Goal: Transaction & Acquisition: Purchase product/service

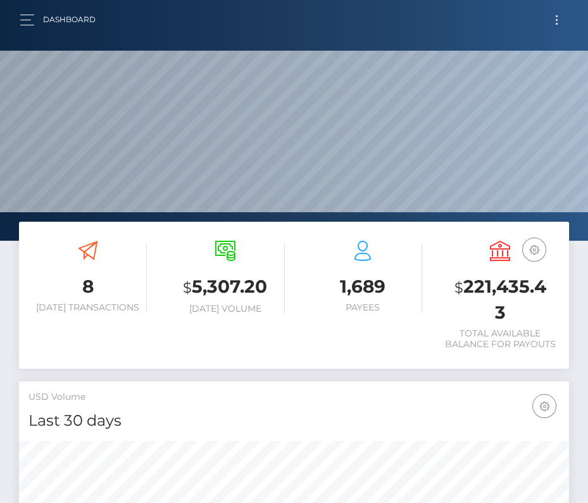
scroll to position [224, 265]
click at [563, 20] on button "Toggle navigation" at bounding box center [556, 19] width 23 height 17
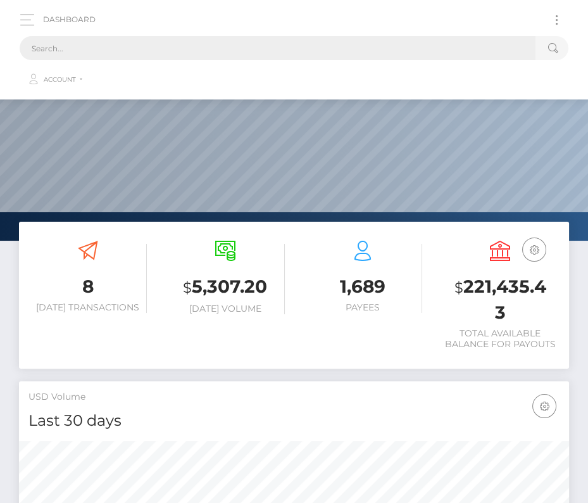
click at [362, 58] on input "text" at bounding box center [278, 48] width 516 height 24
paste input "172495"
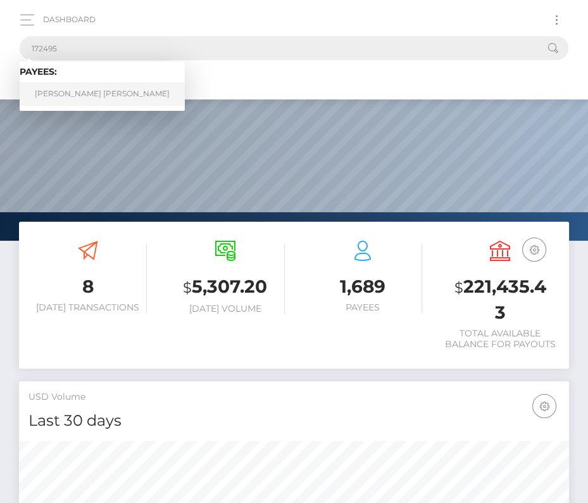
type input "172495"
click at [66, 89] on link "John Logan Cardwell" at bounding box center [102, 93] width 165 height 23
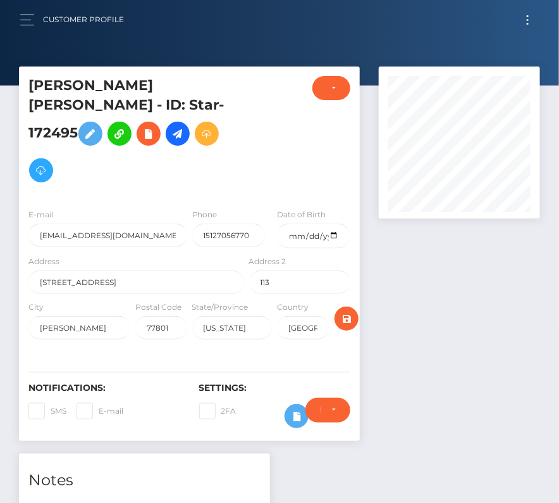
click at [229, 117] on h5 "John Logan Cardwell - ID: Star-172495" at bounding box center [132, 132] width 209 height 113
click at [185, 126] on icon at bounding box center [177, 134] width 15 height 16
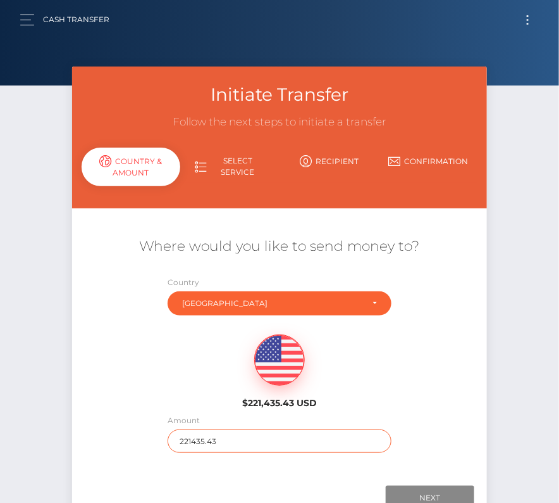
click at [205, 432] on input "221435.43" at bounding box center [279, 440] width 223 height 23
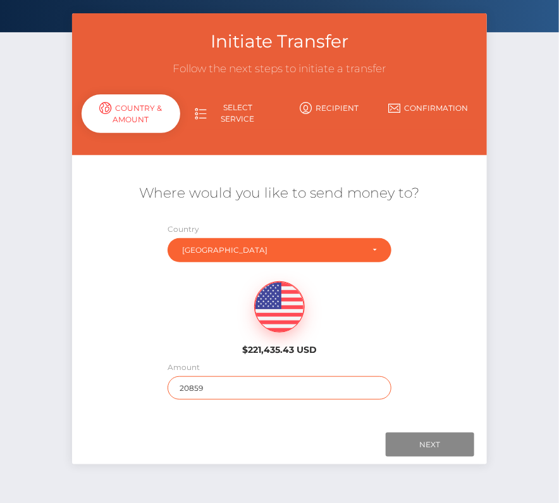
scroll to position [61, 0]
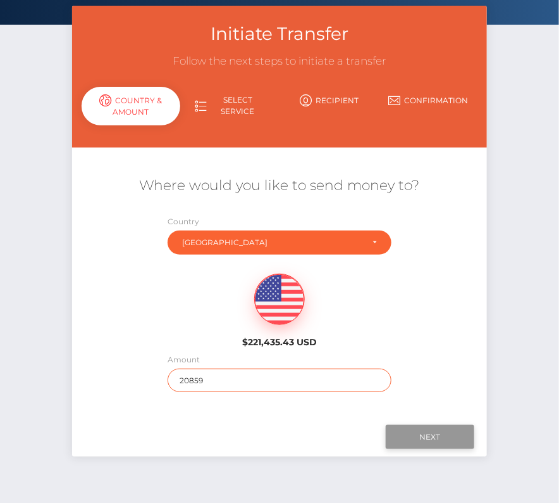
type input "20859"
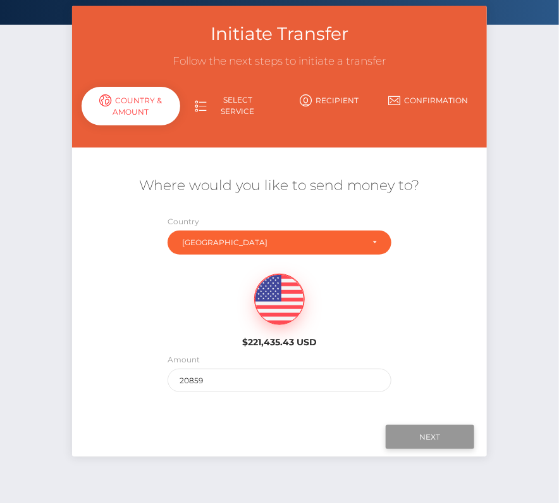
click at [434, 435] on input "Next" at bounding box center [430, 437] width 89 height 24
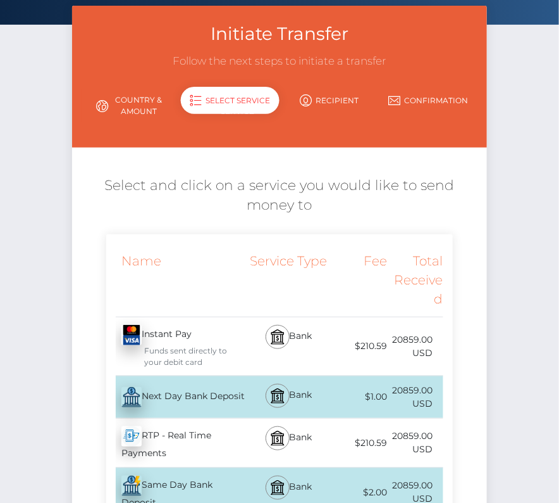
click at [211, 390] on div "Next Day Bank Deposit - USD" at bounding box center [176, 396] width 140 height 35
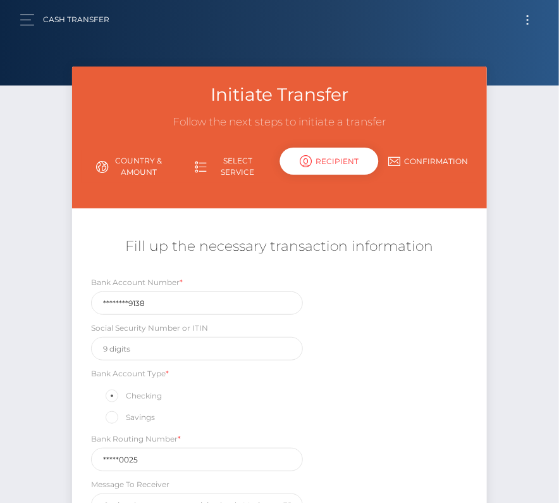
scroll to position [149, 0]
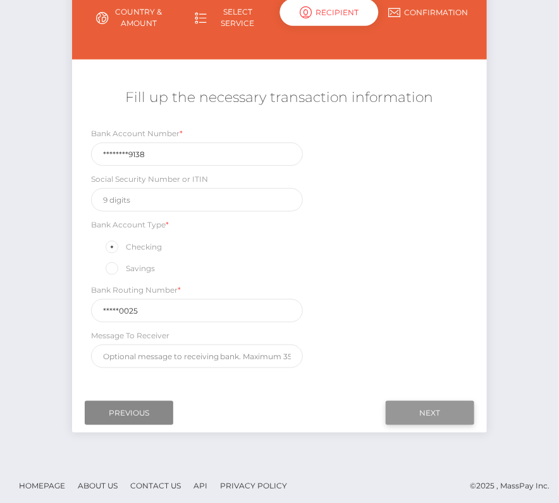
click at [442, 409] on input "Next" at bounding box center [430, 413] width 89 height 24
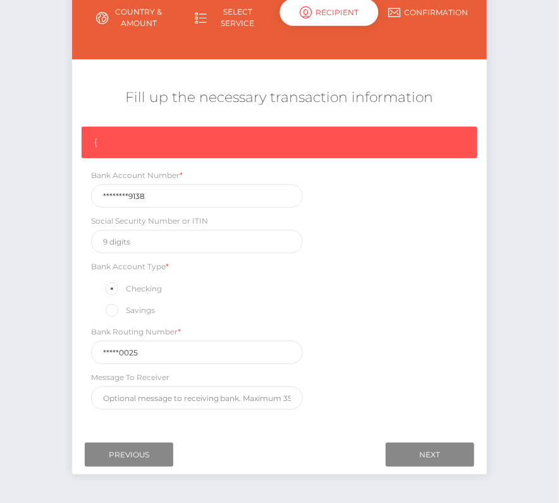
drag, startPoint x: 163, startPoint y: 206, endPoint x: 47, endPoint y: 195, distance: 115.7
click at [47, 195] on div "Initiate Transfer Follow the next steps to initiate a transfer Country & Amount…" at bounding box center [279, 212] width 559 height 588
click at [157, 196] on input "********9138" at bounding box center [197, 195] width 213 height 23
drag, startPoint x: 156, startPoint y: 196, endPoint x: 94, endPoint y: 196, distance: 62.0
click at [94, 196] on input "********9138" at bounding box center [197, 195] width 213 height 23
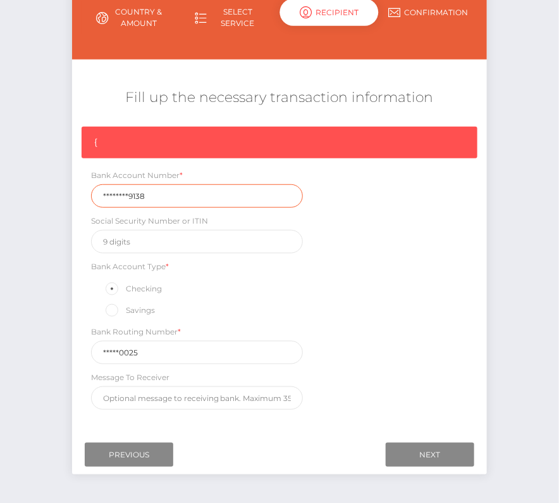
paste input "48807499"
type input "488074999138"
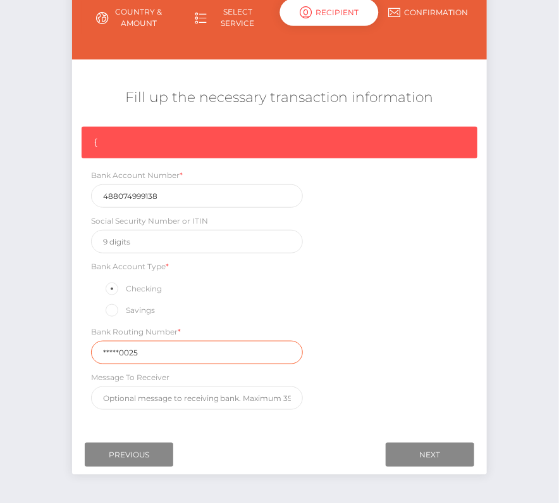
drag, startPoint x: 156, startPoint y: 348, endPoint x: 83, endPoint y: 347, distance: 73.4
click at [85, 347] on div "Bank Routing Number * *****0025" at bounding box center [198, 344] width 232 height 39
paste input "11100"
type input "111000025"
click at [394, 370] on div "{ Bank Account Number * 488074999138 Social Security Number or ITIN Bank Accoun…" at bounding box center [280, 271] width 416 height 289
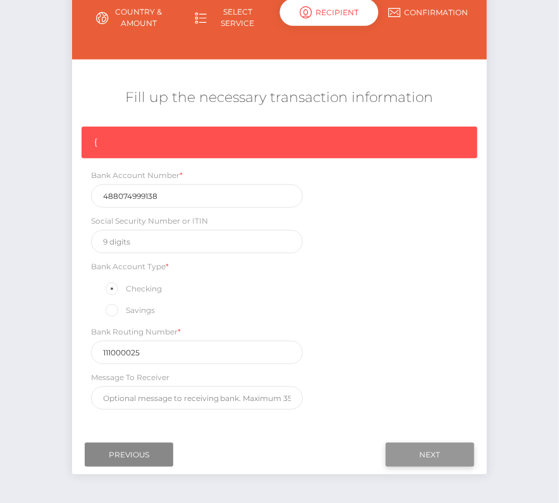
click at [419, 453] on input "Next" at bounding box center [430, 454] width 89 height 24
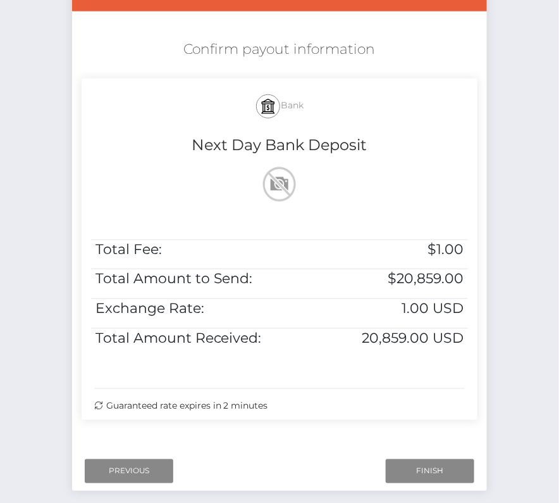
scroll to position [204, 0]
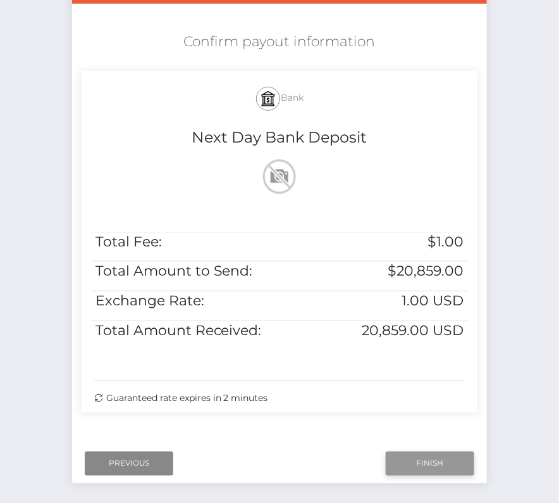
click at [425, 461] on input "Finish" at bounding box center [430, 463] width 89 height 24
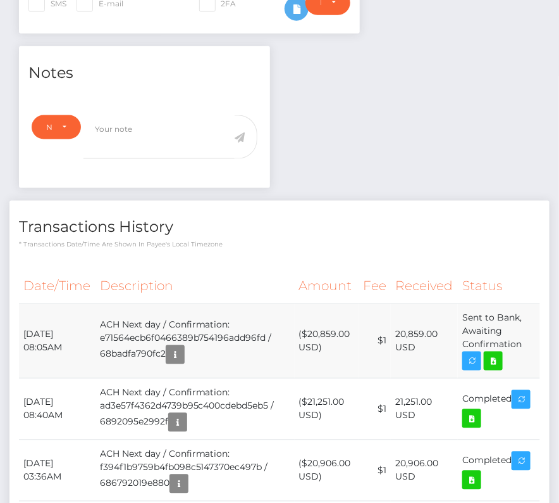
scroll to position [431, 0]
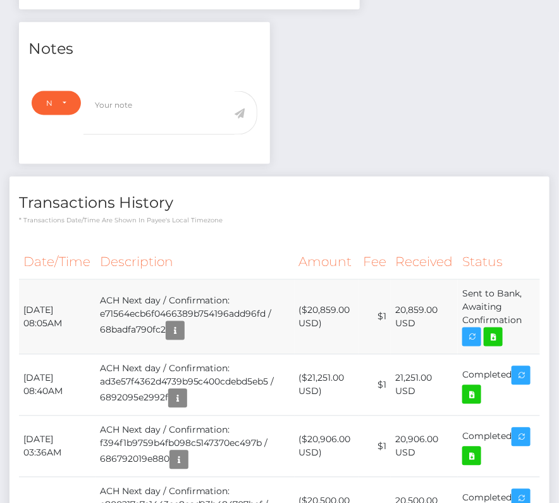
drag, startPoint x: 23, startPoint y: 286, endPoint x: 525, endPoint y: 300, distance: 501.4
click at [525, 300] on tr "September 5, 2025 08:05AM ACH Next day / Confirmation: e71564ecb6f0466389b75419…" at bounding box center [279, 317] width 521 height 75
copy tr "September 5, 2025 08:05AM ACH Next day / Confirmation: e71564ecb6f0466389b75419…"
click at [493, 329] on icon at bounding box center [493, 337] width 15 height 16
click at [0, 0] on div "John Logan Cardwell - ID: Star-172495 CLOSED ACTIVE E-mail" at bounding box center [279, 258] width 559 height 1247
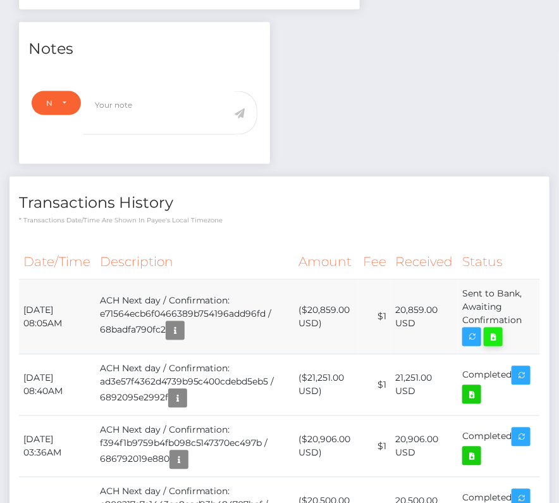
click at [496, 329] on icon at bounding box center [493, 337] width 15 height 16
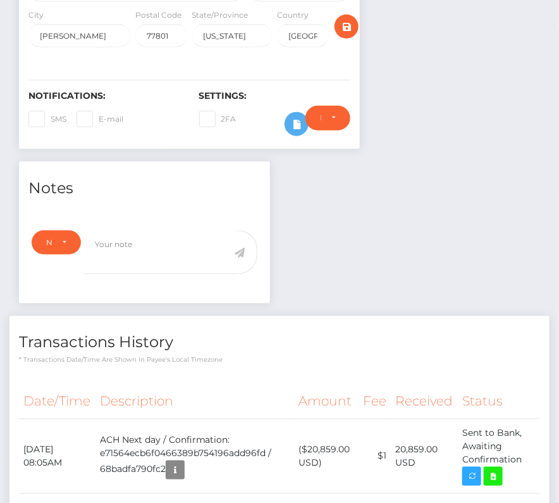
scroll to position [437, 0]
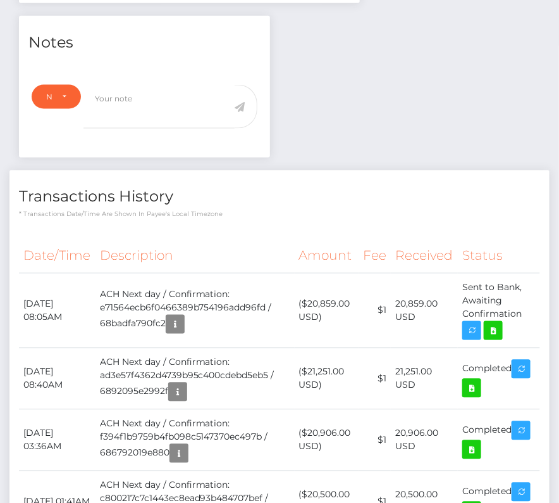
click at [359, 239] on th "Amount" at bounding box center [327, 256] width 65 height 35
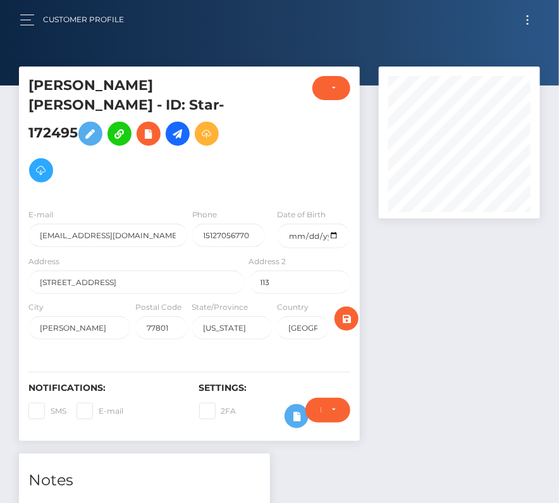
click at [533, 13] on button "Toggle navigation" at bounding box center [527, 19] width 23 height 17
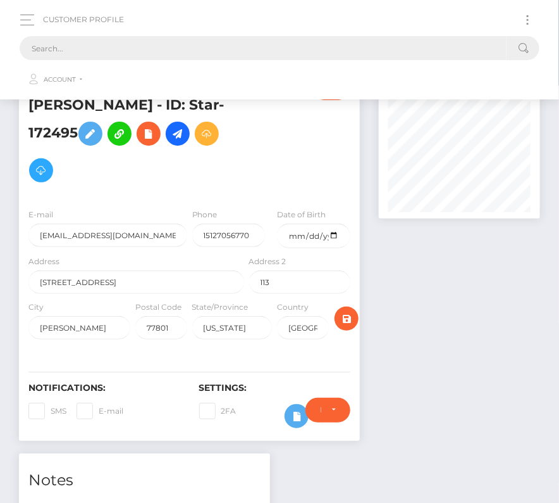
click at [327, 49] on input "text" at bounding box center [263, 48] width 487 height 24
paste input "8497"
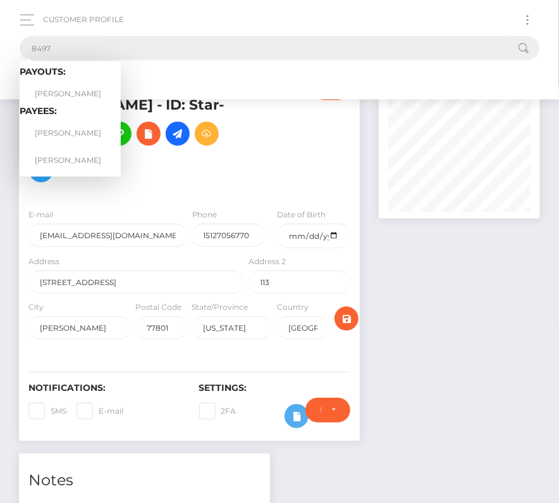
type input "8497"
click at [97, 161] on link "ANTHONY P STINE" at bounding box center [70, 159] width 101 height 23
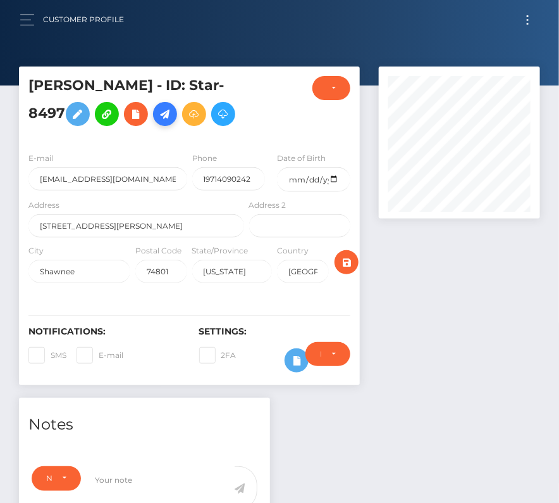
click at [166, 118] on icon at bounding box center [165, 114] width 15 height 16
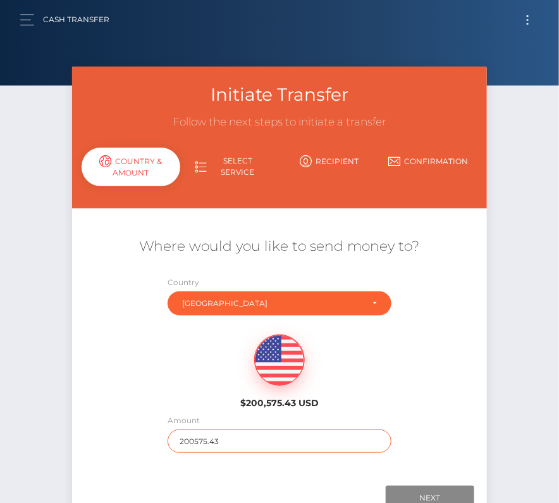
click at [254, 431] on input "200575.43" at bounding box center [279, 440] width 223 height 23
type input "451"
click at [403, 423] on div "Where would you like to send money to? Country Abkhazia Afghanistan Albania Alg…" at bounding box center [280, 344] width 416 height 228
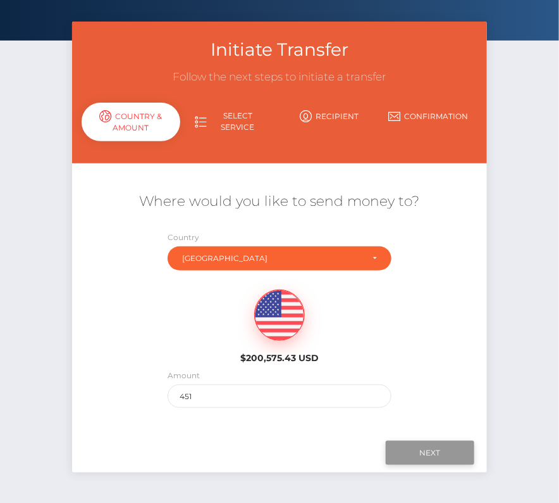
click at [422, 452] on input "Next" at bounding box center [430, 452] width 89 height 24
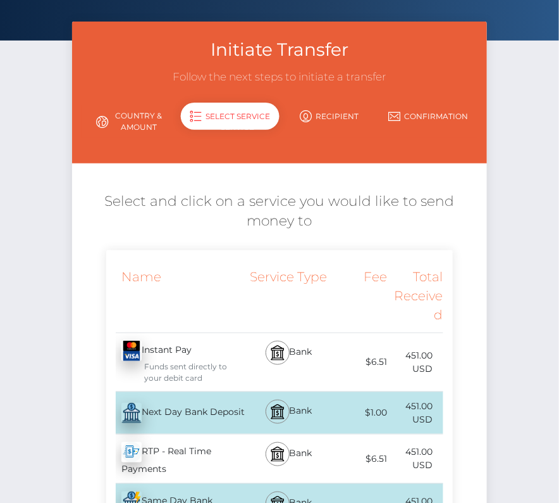
click at [194, 414] on div "Next Day Bank Deposit - USD" at bounding box center [176, 412] width 140 height 35
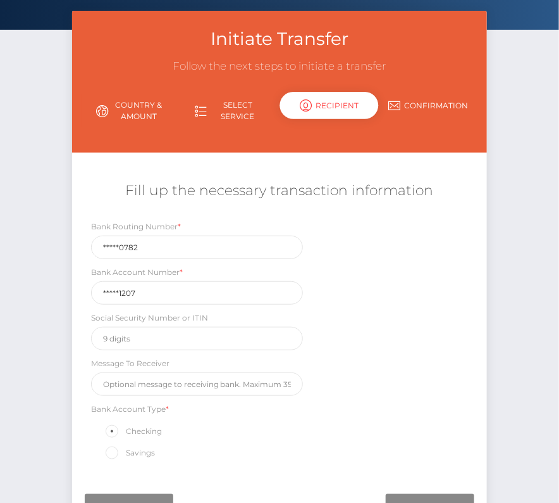
scroll to position [75, 0]
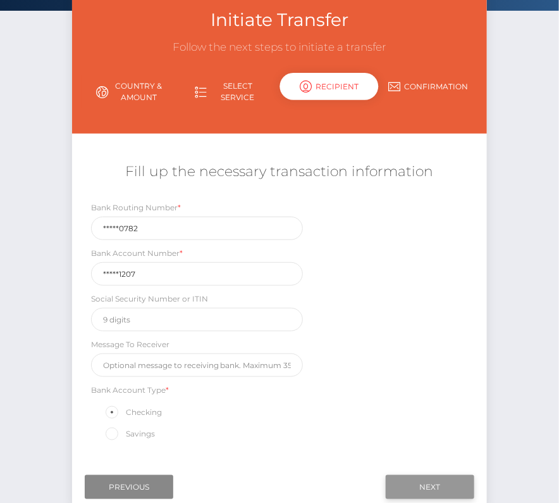
click at [424, 475] on input "Next" at bounding box center [430, 487] width 89 height 24
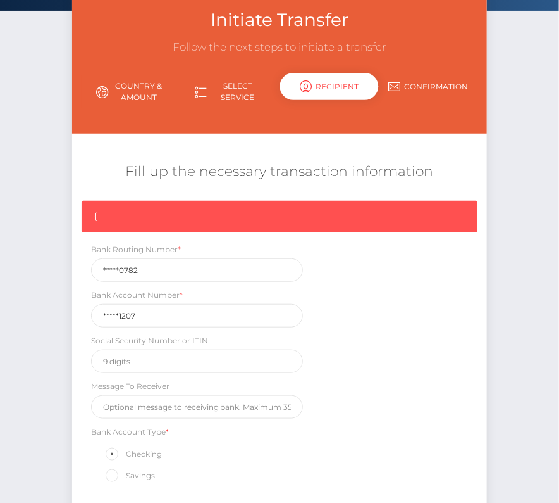
scroll to position [190, 0]
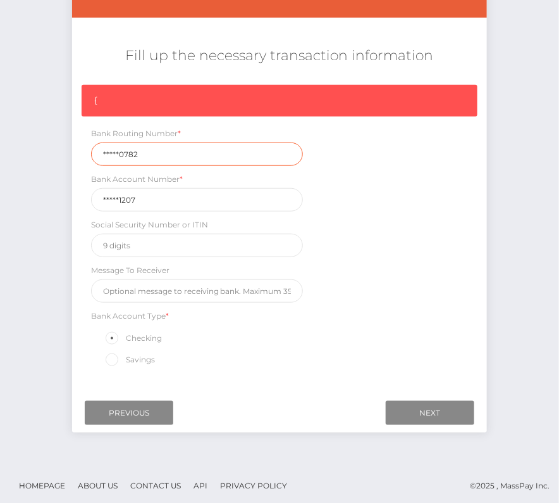
drag, startPoint x: 146, startPoint y: 152, endPoint x: 70, endPoint y: 152, distance: 75.9
click at [70, 152] on div "Initiate Transfer Follow the next steps to initiate a transfer Country & Amount…" at bounding box center [280, 160] width 435 height 569
paste input "12110"
type input "121100782"
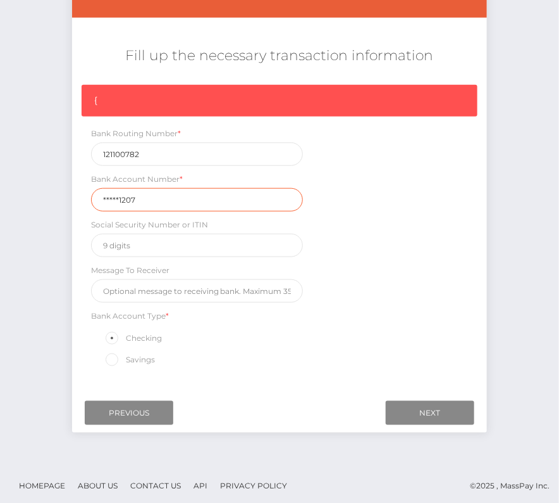
drag, startPoint x: 147, startPoint y: 198, endPoint x: 59, endPoint y: 195, distance: 88.0
click at [59, 195] on div "Initiate Transfer Follow the next steps to initiate a transfer Country & Amount…" at bounding box center [279, 170] width 559 height 588
paste input "15510"
type input "155101207"
click at [427, 403] on input "Next" at bounding box center [430, 413] width 89 height 24
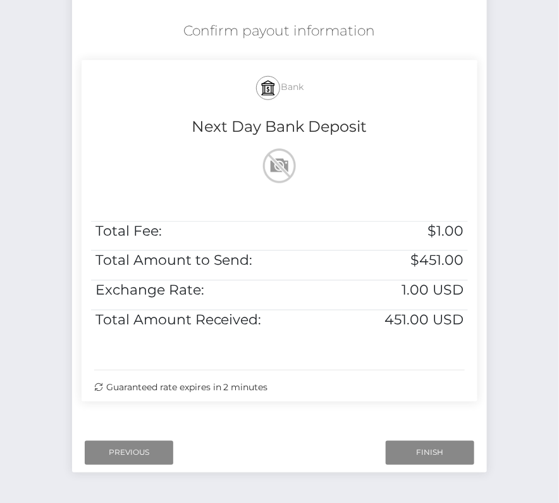
scroll to position [228, 0]
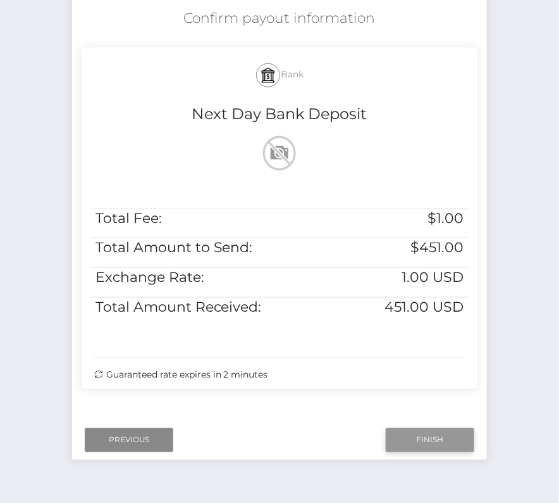
click at [425, 435] on input "Finish" at bounding box center [430, 440] width 89 height 24
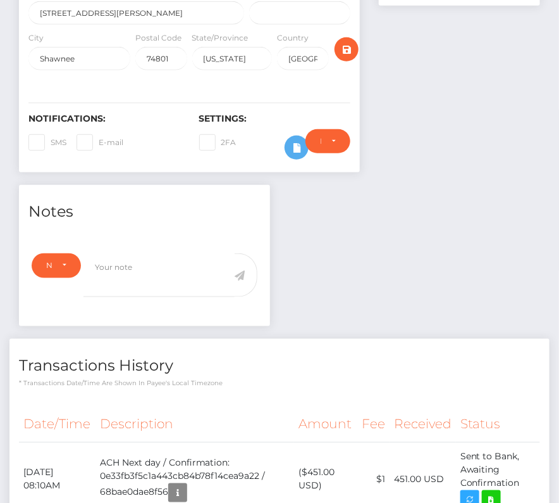
scroll to position [293, 0]
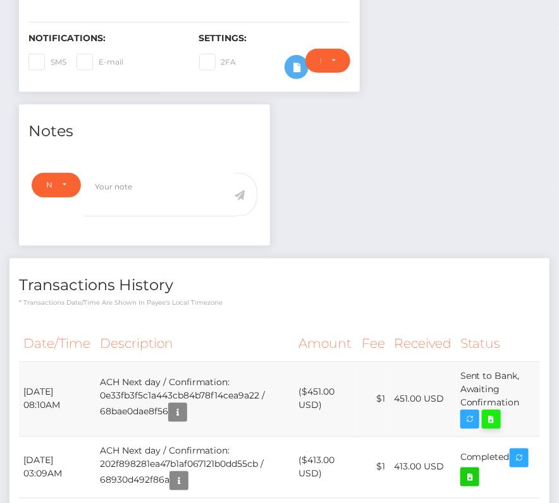
click at [491, 427] on icon at bounding box center [491, 419] width 15 height 16
click at [0, 0] on div "[PERSON_NAME] - ID: Star-8497 CLOSED ACTIVE E-mail Phone" at bounding box center [279, 214] width 559 height 883
drag, startPoint x: 24, startPoint y: 425, endPoint x: 510, endPoint y: 453, distance: 486.8
click at [510, 436] on tr "September 5, 2025 08:10AM ACH Next day / Confirmation: 0e33fb3f5c1a443cb84b78f1…" at bounding box center [279, 398] width 521 height 75
copy tbody "September 5, 2025 08:10AM ACH Next day / Confirmation: 0e33fb3f5c1a443cb84b78f1…"
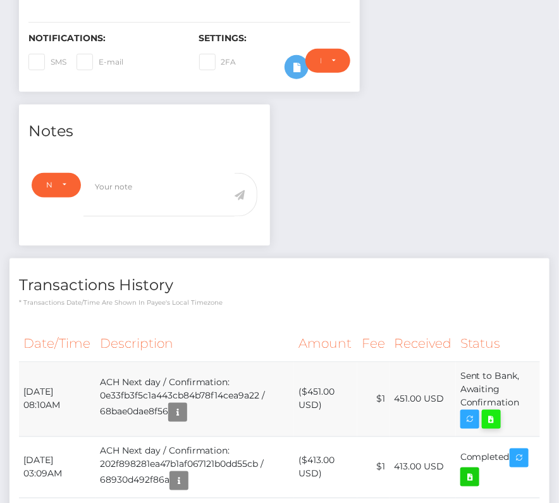
click at [497, 427] on icon at bounding box center [491, 419] width 15 height 16
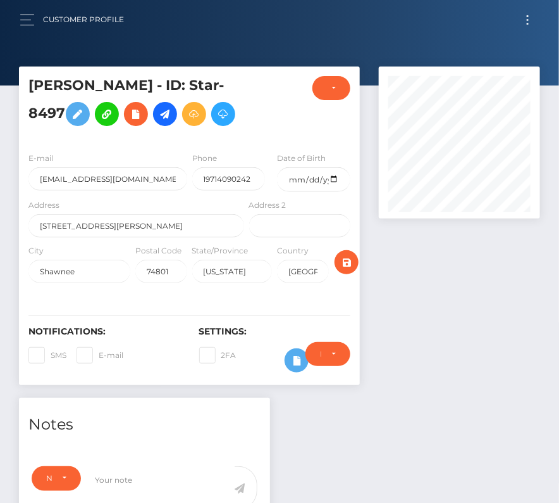
click at [217, 132] on h5 "ANTHONY P STINE - ID: Star-8497" at bounding box center [132, 104] width 209 height 56
click at [531, 20] on button "Toggle navigation" at bounding box center [527, 19] width 23 height 17
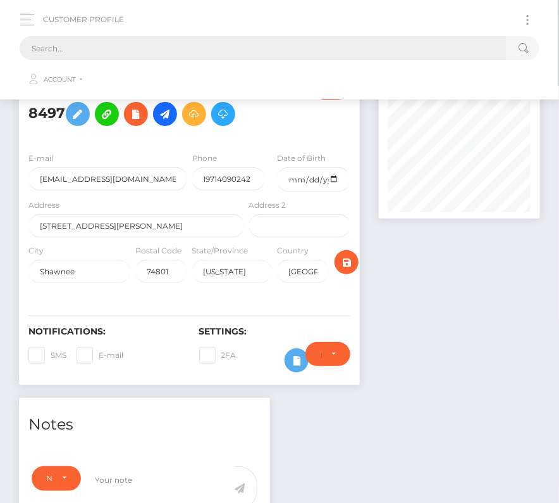
click at [115, 47] on input "text" at bounding box center [263, 48] width 487 height 24
paste input "43473"
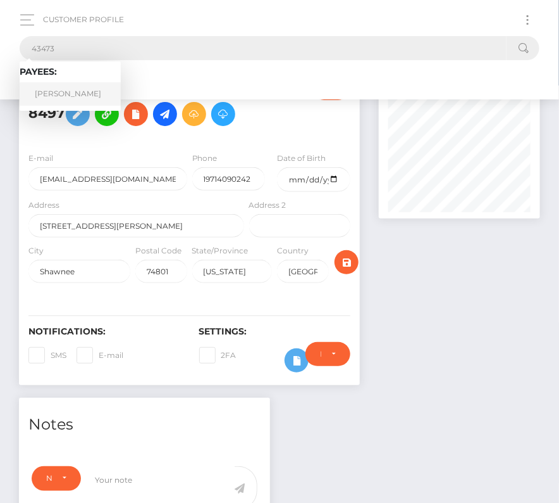
type input "43473"
click at [72, 97] on link "Robert Whitmore" at bounding box center [70, 93] width 101 height 23
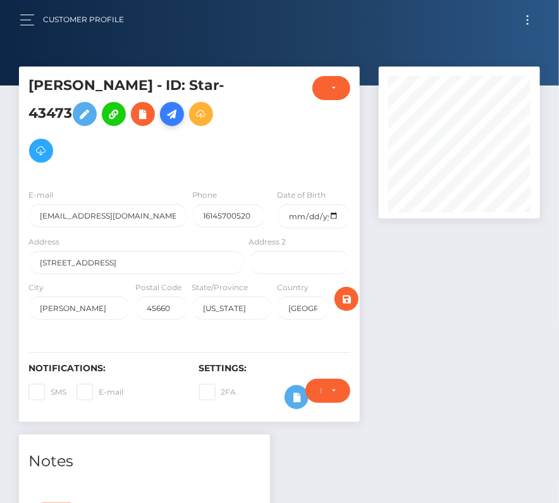
click at [180, 110] on icon at bounding box center [172, 114] width 15 height 16
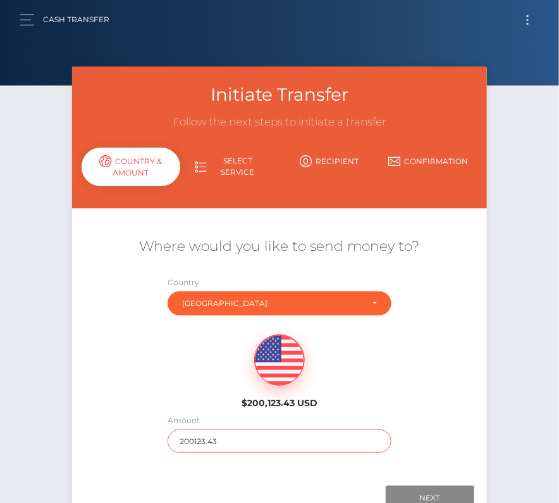
click at [223, 429] on input "200123.43" at bounding box center [279, 440] width 223 height 23
type input "275"
click at [164, 403] on div "$200,123.43 USD" at bounding box center [280, 367] width 416 height 92
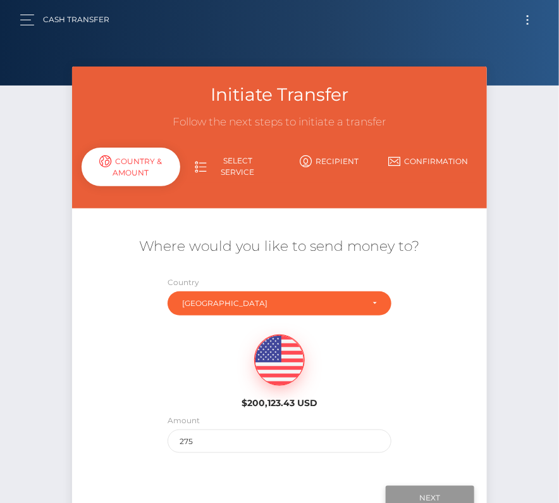
click at [417, 488] on input "Next" at bounding box center [430, 497] width 89 height 24
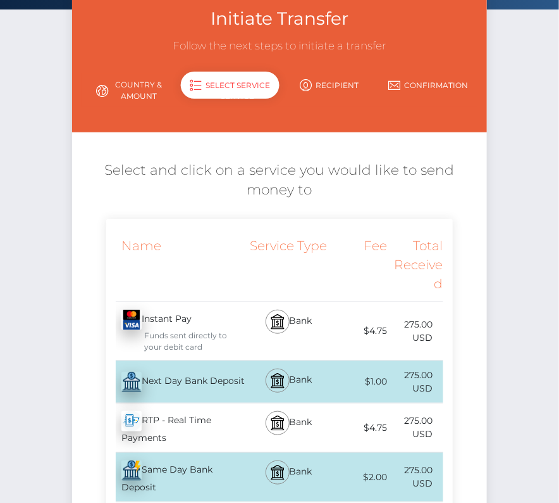
scroll to position [147, 0]
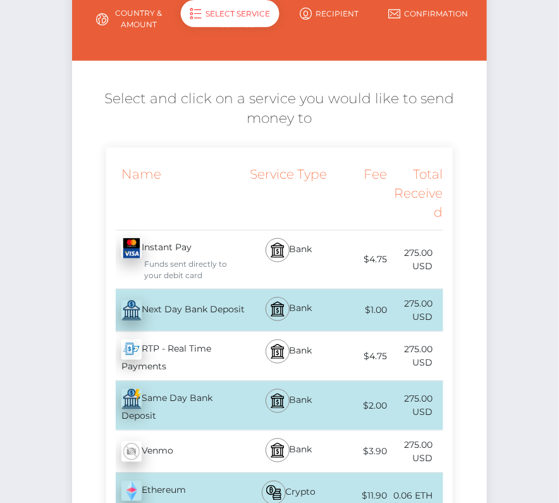
click at [194, 310] on div "Next Day Bank Deposit - USD" at bounding box center [176, 309] width 140 height 35
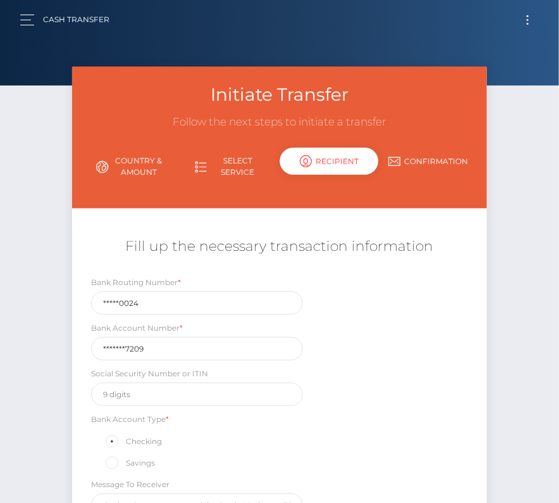
scroll to position [135, 0]
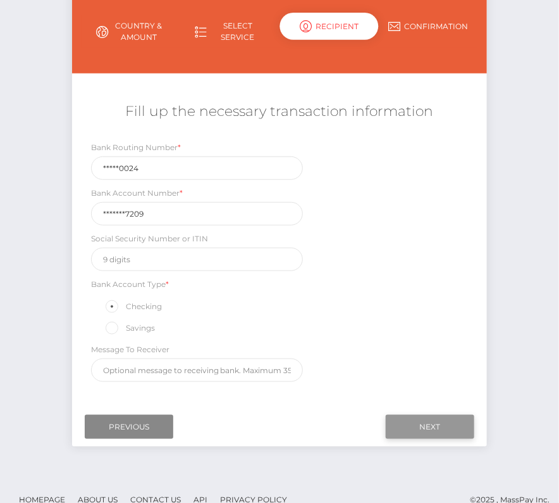
click at [444, 421] on input "Next" at bounding box center [430, 427] width 89 height 24
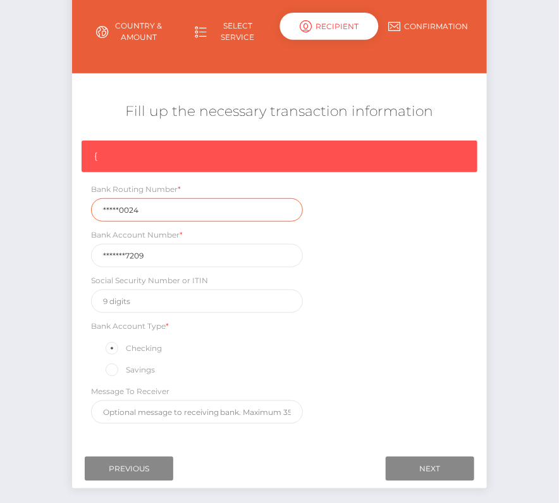
drag, startPoint x: 149, startPoint y: 208, endPoint x: 66, endPoint y: 208, distance: 82.9
click at [66, 208] on div "Initiate Transfer Follow the next steps to initiate a transfer Country & Amount…" at bounding box center [280, 216] width 435 height 569
paste input "04400"
type input "044000024"
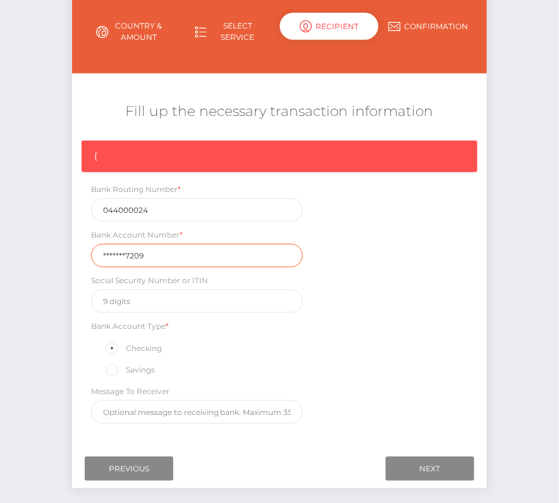
drag, startPoint x: 155, startPoint y: 253, endPoint x: 70, endPoint y: 253, distance: 84.8
click at [70, 253] on div "Initiate Transfer Follow the next steps to initiate a transfer Country & Amount…" at bounding box center [280, 216] width 435 height 569
paste input "0289847"
type input "02898477209"
click at [345, 354] on div "{ Bank Routing Number * 044000024 Bank Account Number * 02898477209 Social Secu…" at bounding box center [280, 284] width 416 height 289
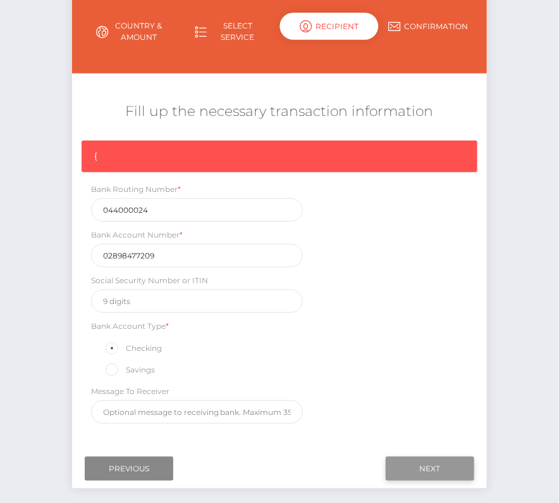
click at [449, 456] on input "Next" at bounding box center [430, 468] width 89 height 24
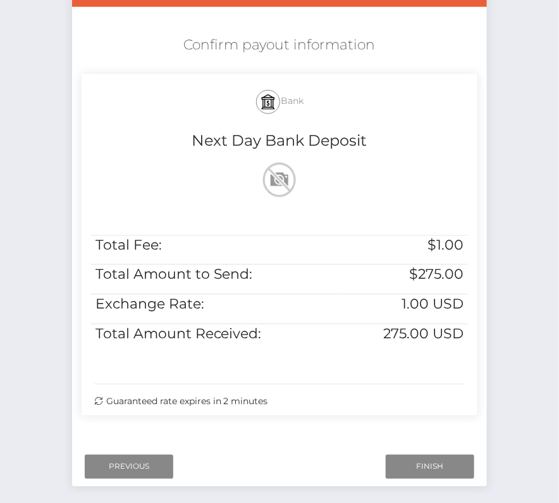
scroll to position [258, 0]
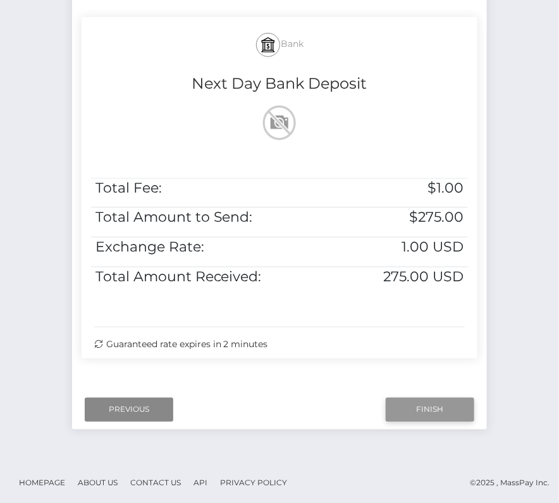
click at [416, 406] on input "Finish" at bounding box center [430, 409] width 89 height 24
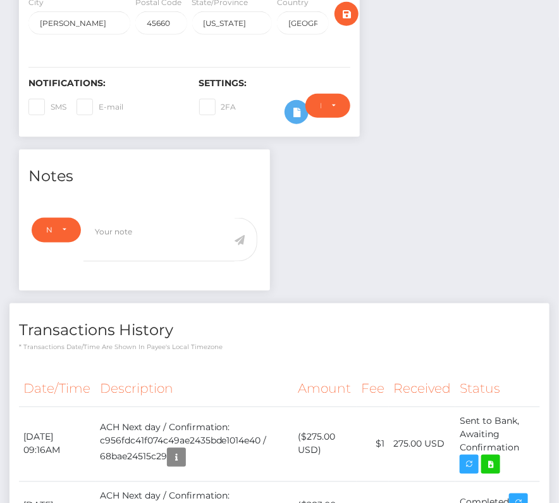
scroll to position [152, 161]
drag, startPoint x: 20, startPoint y: 432, endPoint x: 521, endPoint y: 446, distance: 502.1
click at [521, 446] on tr "[DATE] 09:16AM ACH Next day / Confirmation: c956fdc41f074c49ae2435bde1014e40 / …" at bounding box center [279, 443] width 521 height 75
copy tr "[DATE] 09:16AM ACH Next day / Confirmation: c956fdc41f074c49ae2435bde1014e40 / …"
click at [494, 464] on icon at bounding box center [491, 464] width 15 height 16
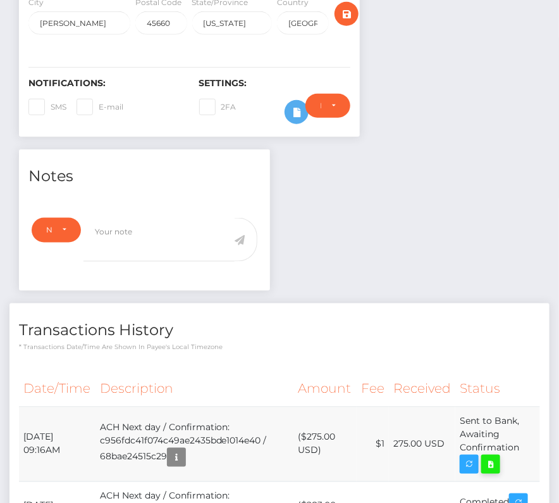
click at [0, 0] on div "[PERSON_NAME] - ID: Star-43473 CLOSED ACTIVE E-mail USA" at bounding box center [279, 211] width 559 height 859
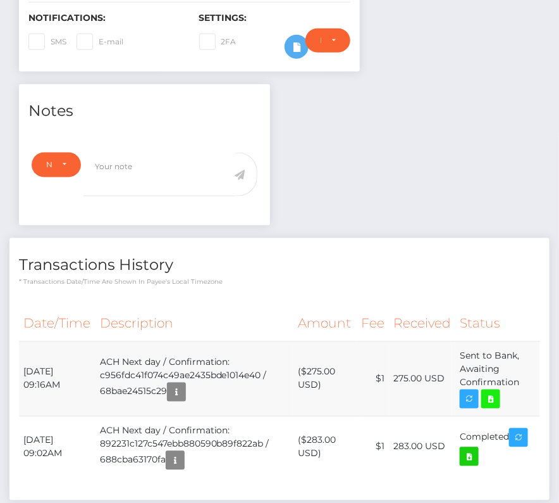
scroll to position [354, 0]
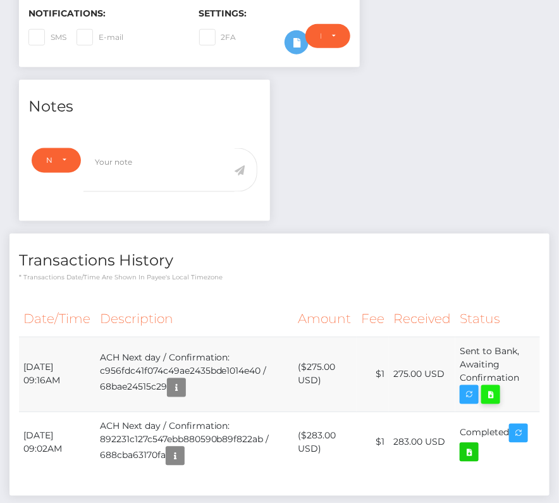
click at [497, 387] on icon at bounding box center [491, 395] width 15 height 16
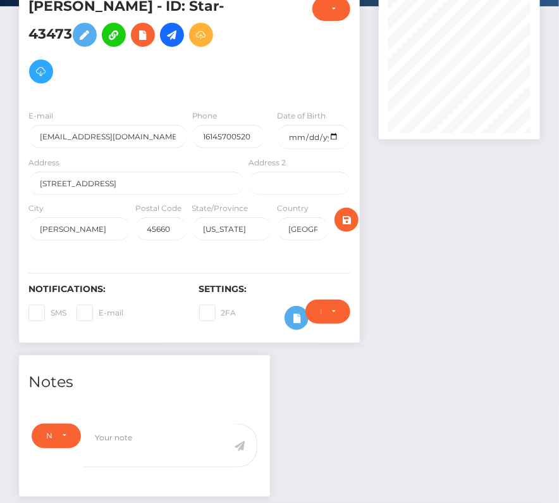
scroll to position [0, 0]
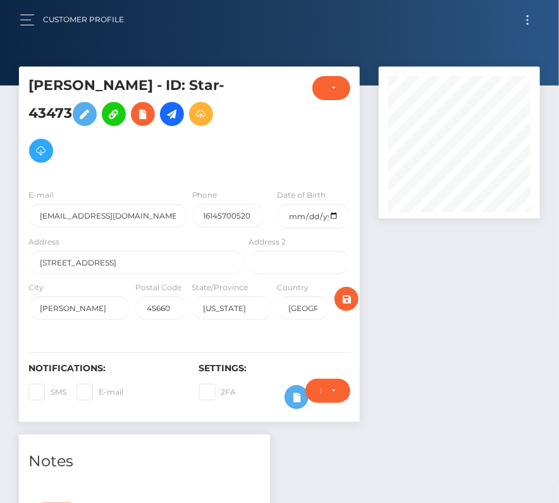
click at [532, 24] on button "Toggle navigation" at bounding box center [527, 19] width 23 height 17
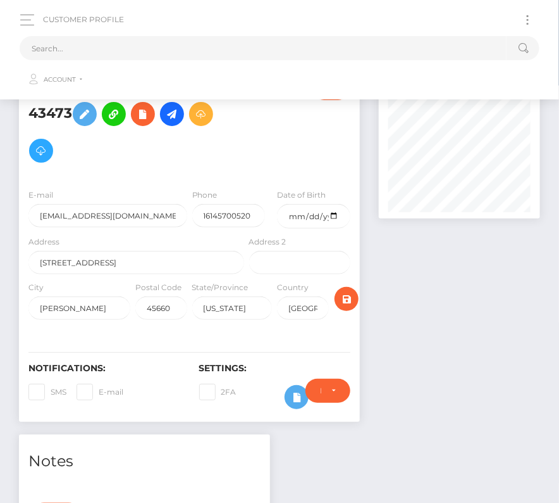
click at [263, 31] on div "Customer Profile Loading... Loading..." at bounding box center [279, 49] width 539 height 87
click at [261, 40] on input "text" at bounding box center [263, 48] width 487 height 24
paste input "1156057"
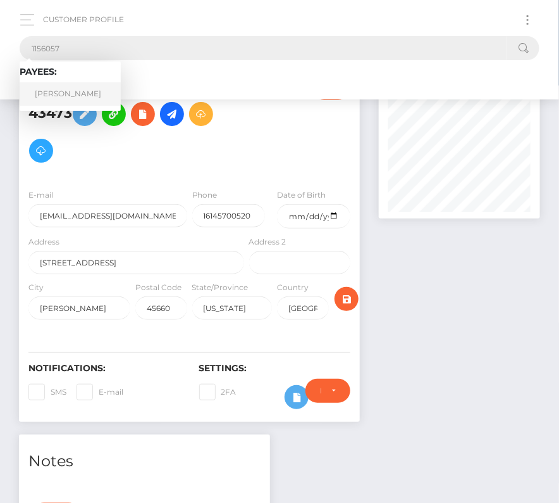
type input "1156057"
click at [72, 92] on link "Ahmed Aizat Iman" at bounding box center [70, 93] width 101 height 23
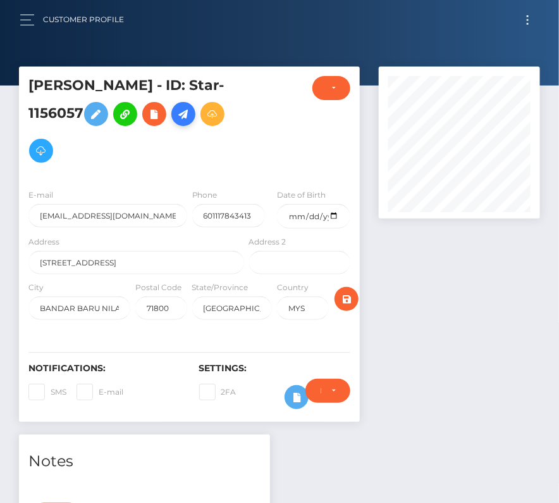
click at [187, 108] on icon at bounding box center [183, 114] width 15 height 16
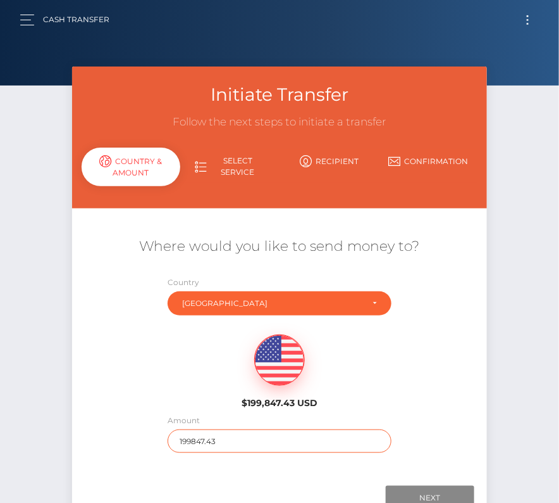
click at [214, 432] on input "199847.43" at bounding box center [279, 440] width 223 height 23
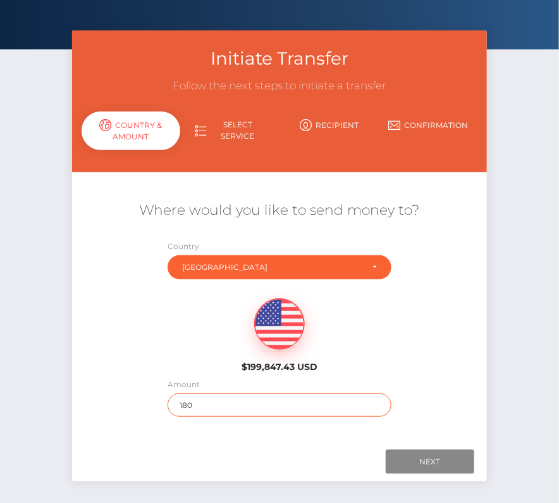
scroll to position [89, 0]
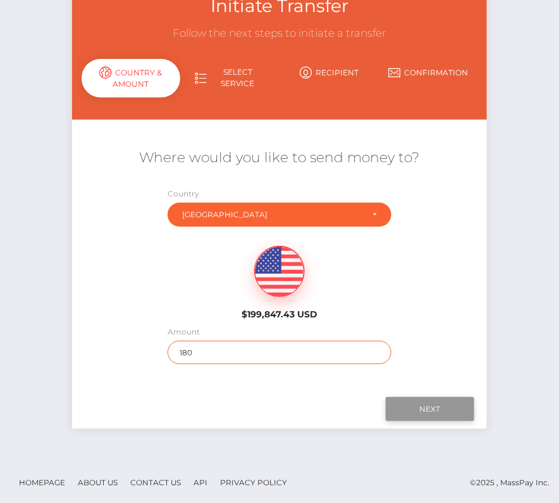
type input "180"
click at [436, 405] on input "Next" at bounding box center [430, 409] width 89 height 24
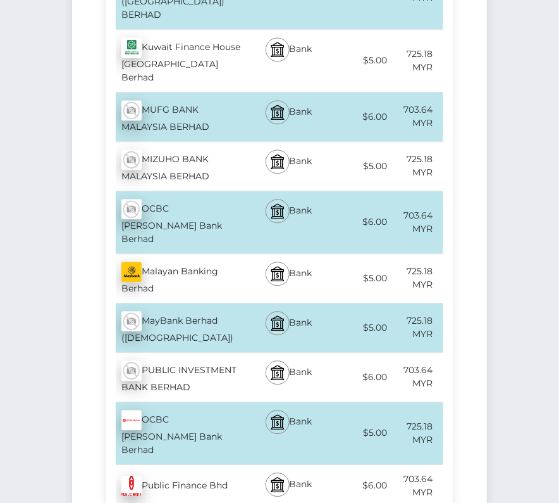
scroll to position [3293, 0]
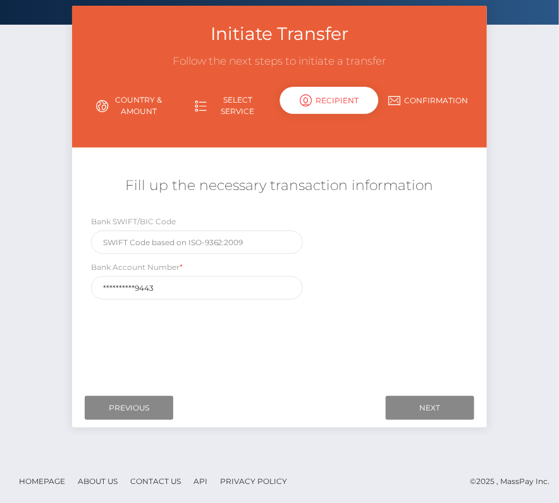
scroll to position [0, 0]
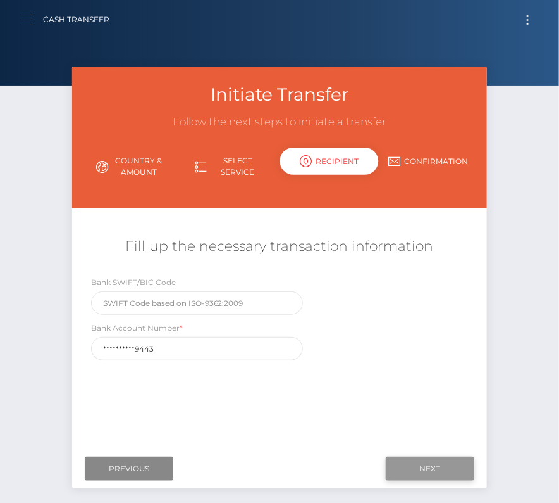
click at [434, 468] on input "Next" at bounding box center [430, 468] width 89 height 24
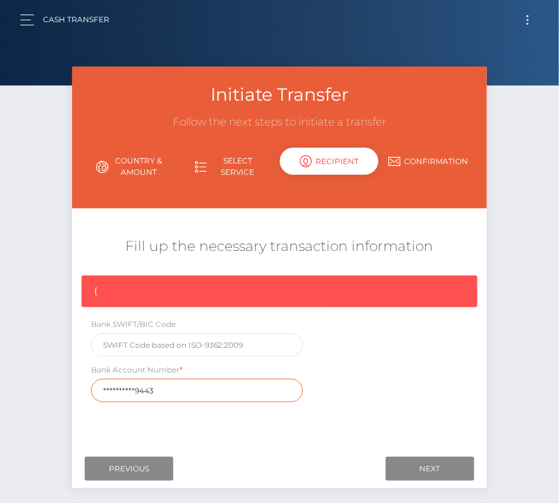
drag, startPoint x: 166, startPoint y: 390, endPoint x: 70, endPoint y: 388, distance: 95.6
click at [70, 388] on div "Initiate Transfer Follow the next steps to initiate a transfer Country & Amount…" at bounding box center [280, 283] width 435 height 434
paste input "1540220005"
type input "15402200059443"
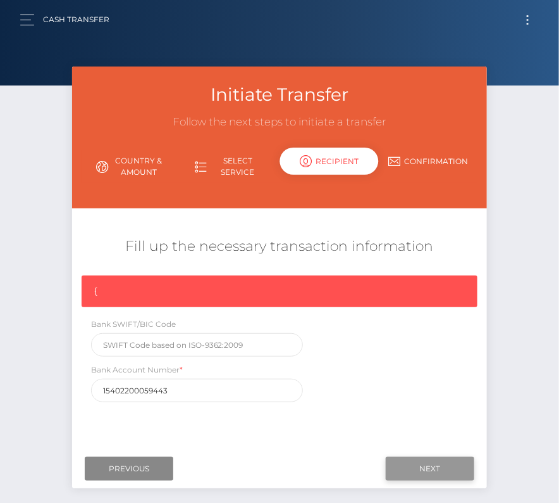
click at [427, 465] on input "Next" at bounding box center [430, 468] width 89 height 24
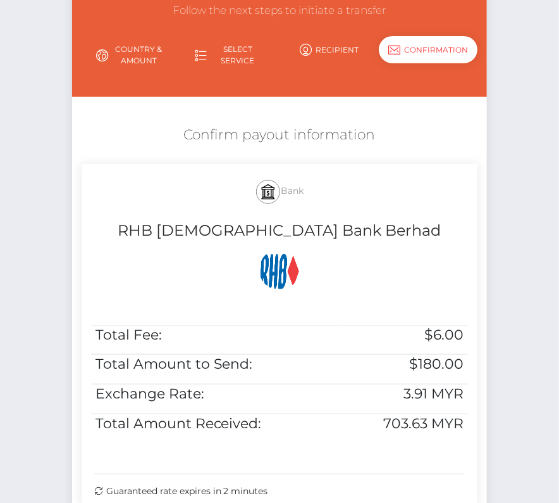
scroll to position [112, 0]
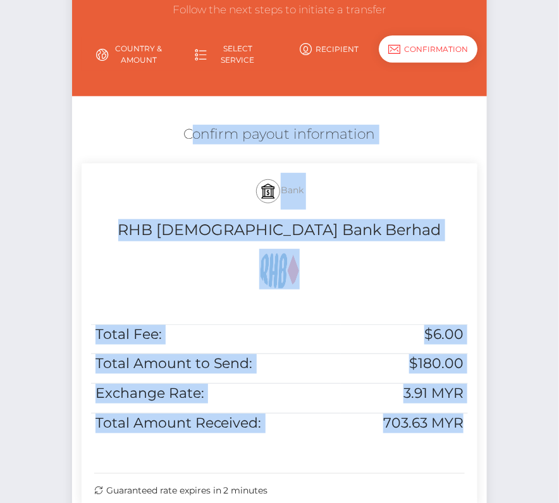
drag, startPoint x: 179, startPoint y: 128, endPoint x: 468, endPoint y: 437, distance: 423.1
click at [468, 437] on div "Confirm payout information Bank RHB Islamic Bank Berhad Total Fee: $6.00 Total …" at bounding box center [280, 317] width 416 height 399
copy div "Confirm payout information Bank RHB Islamic Bank Berhad Total Fee: $6.00 Total …"
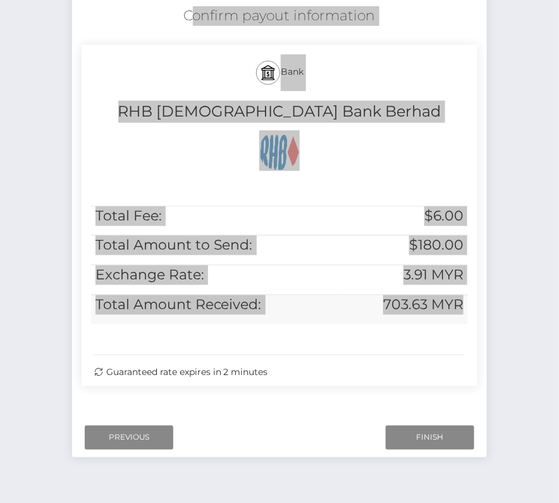
scroll to position [258, 0]
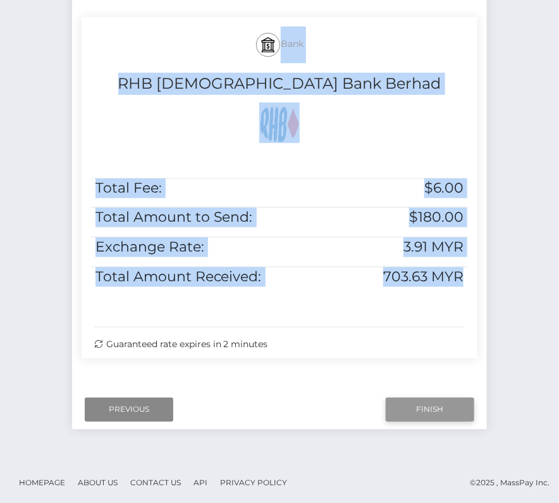
click at [436, 415] on input "Finish" at bounding box center [430, 409] width 89 height 24
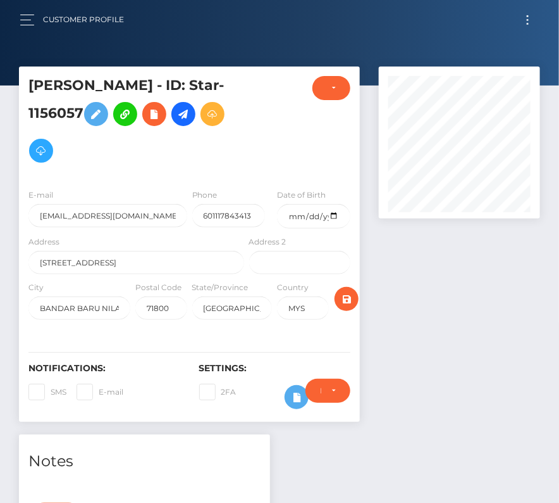
scroll to position [401, 0]
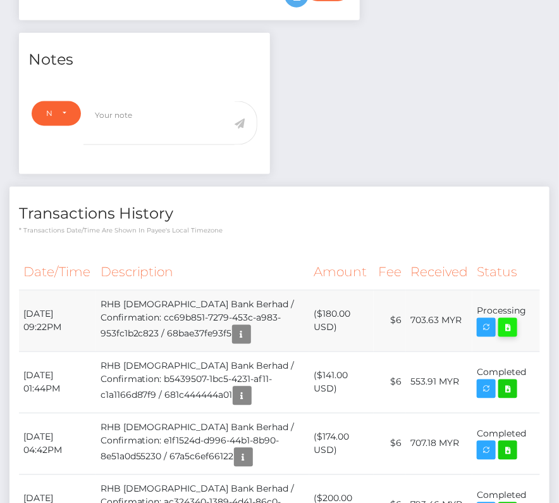
click at [503, 325] on icon at bounding box center [508, 328] width 15 height 16
click at [435, 263] on th "Received" at bounding box center [439, 272] width 66 height 35
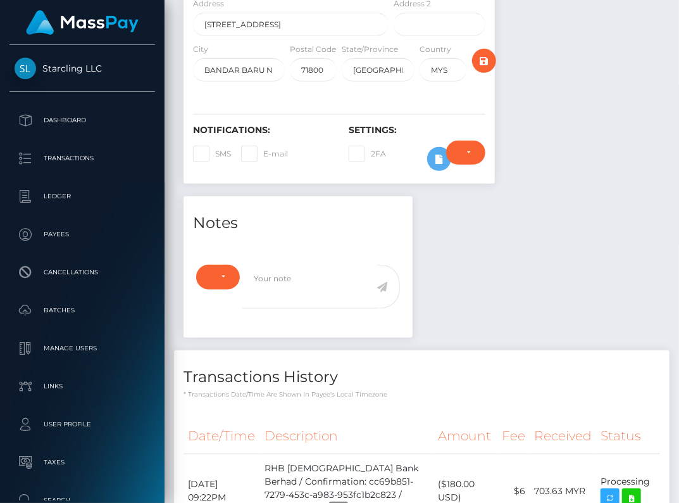
scroll to position [239, 0]
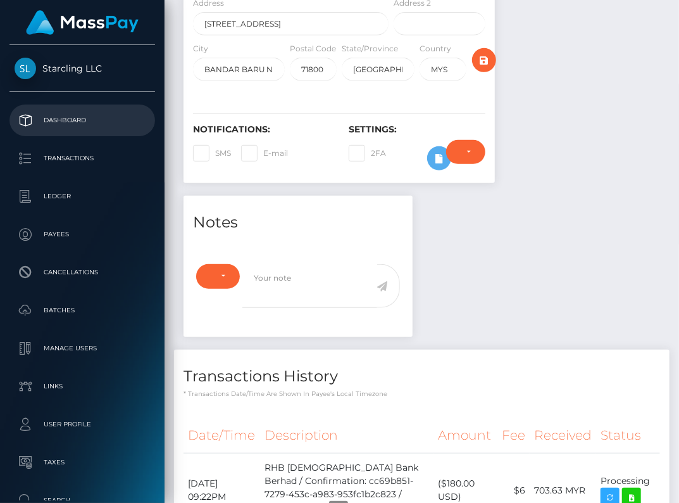
click at [59, 123] on p "Dashboard" at bounding box center [82, 120] width 135 height 19
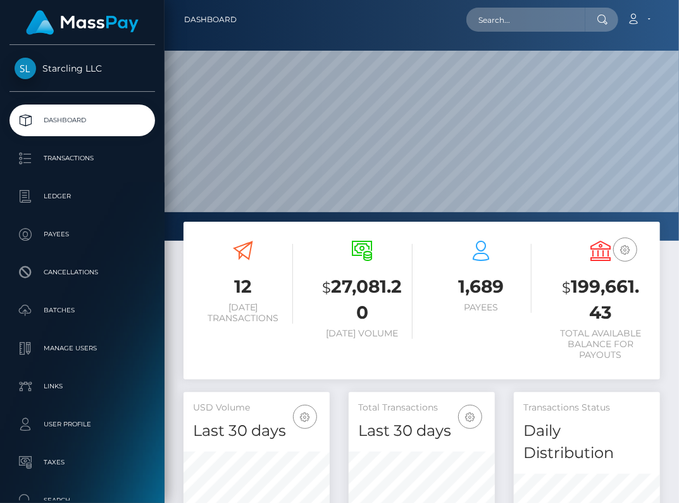
scroll to position [246, 146]
